Goal: Transaction & Acquisition: Download file/media

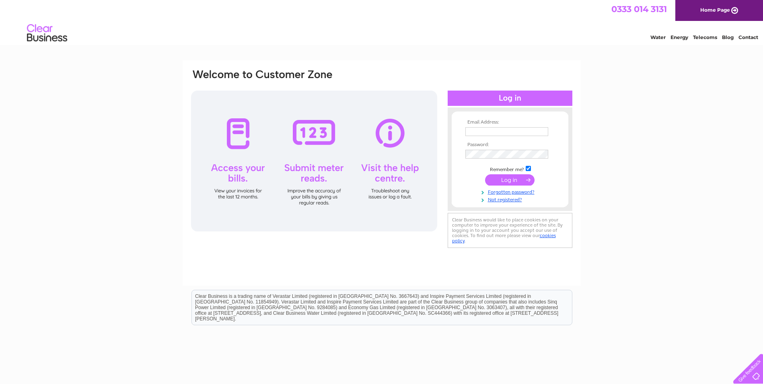
type input "[PERSON_NAME][EMAIL_ADDRESS][DOMAIN_NAME]"
click at [502, 179] on input "submit" at bounding box center [509, 179] width 49 height 11
click at [238, 133] on div at bounding box center [314, 160] width 246 height 141
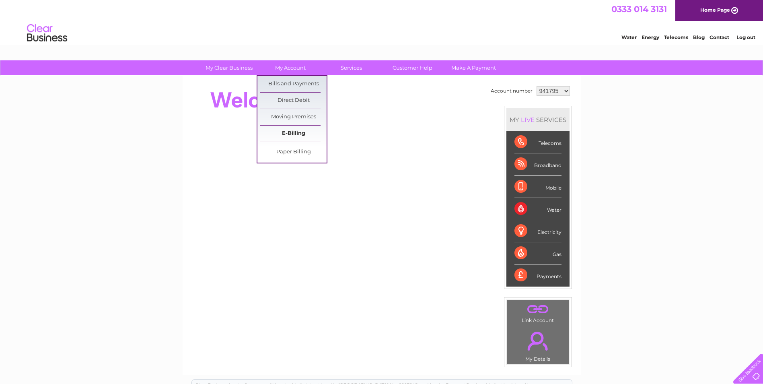
click at [298, 133] on link "E-Billing" at bounding box center [293, 133] width 66 height 16
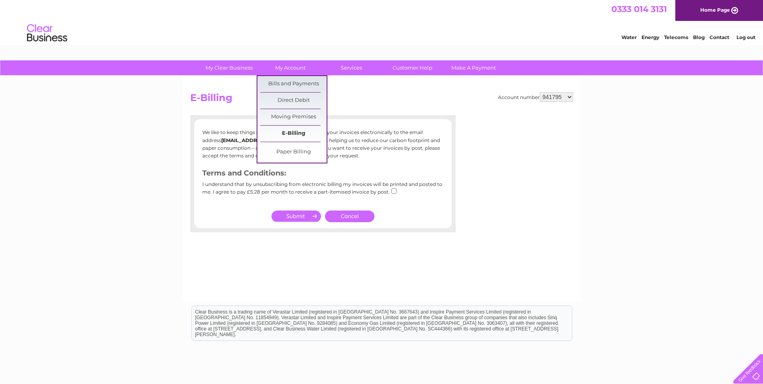
click at [296, 135] on link "E-Billing" at bounding box center [293, 133] width 66 height 16
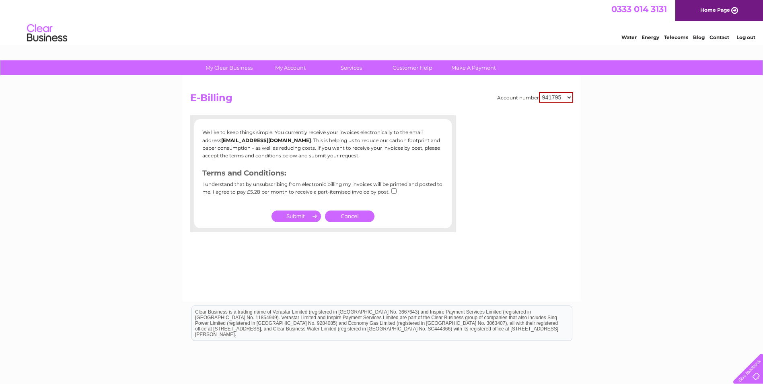
click at [570, 97] on select "941795 1093913" at bounding box center [556, 97] width 34 height 10
select select "1093913"
click at [539, 92] on select "941795 1093913" at bounding box center [556, 97] width 34 height 10
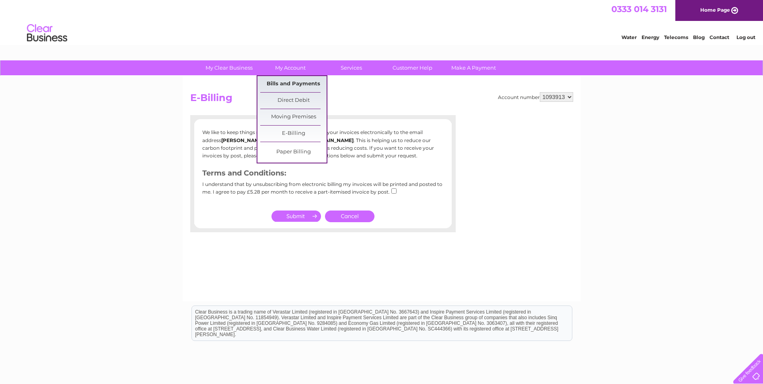
click at [299, 83] on link "Bills and Payments" at bounding box center [293, 84] width 66 height 16
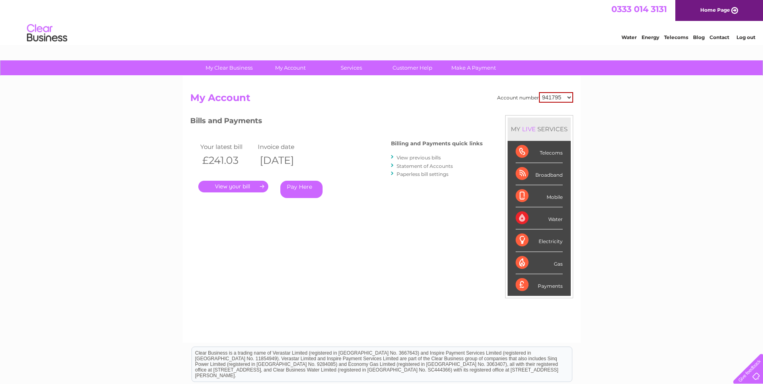
click at [237, 185] on link "." at bounding box center [233, 187] width 70 height 12
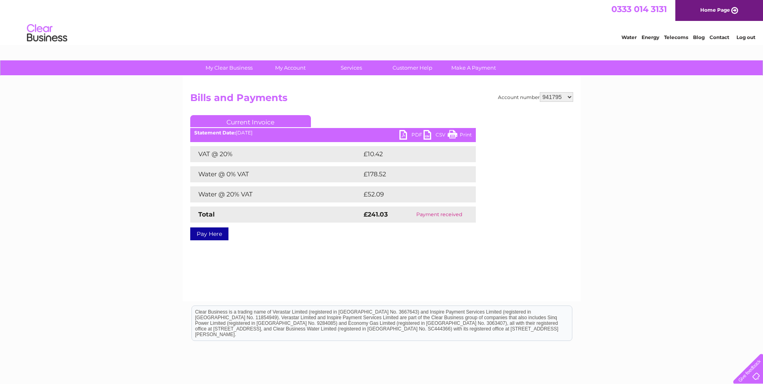
click at [402, 136] on link "PDF" at bounding box center [411, 136] width 24 height 12
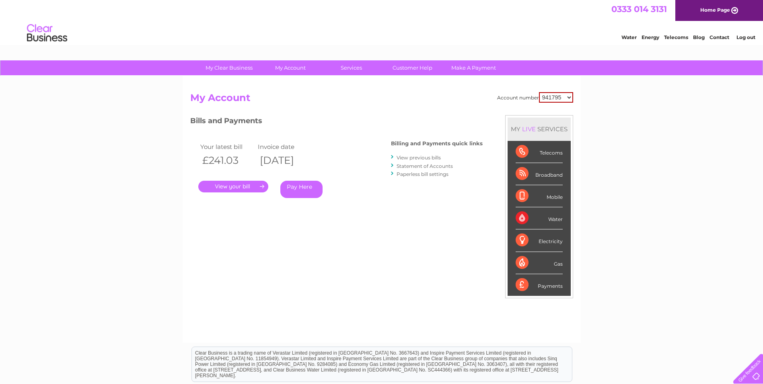
click at [567, 96] on select "941795 1093913" at bounding box center [556, 97] width 34 height 10
select select "1093913"
click at [539, 92] on select "941795 1093913" at bounding box center [556, 97] width 34 height 10
click at [245, 189] on link "." at bounding box center [233, 187] width 70 height 12
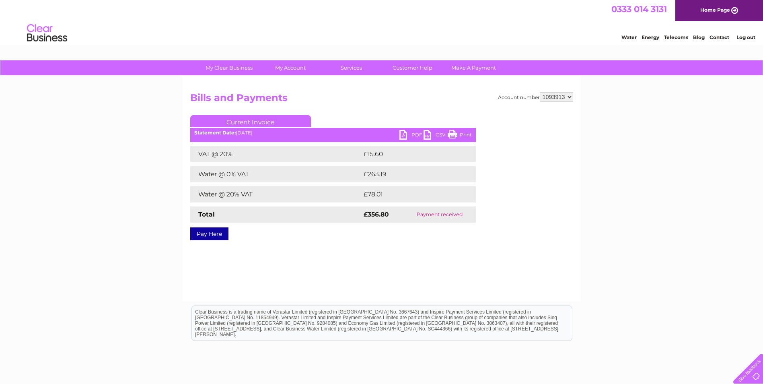
click at [401, 134] on link "PDF" at bounding box center [411, 136] width 24 height 12
